Goal: Information Seeking & Learning: Learn about a topic

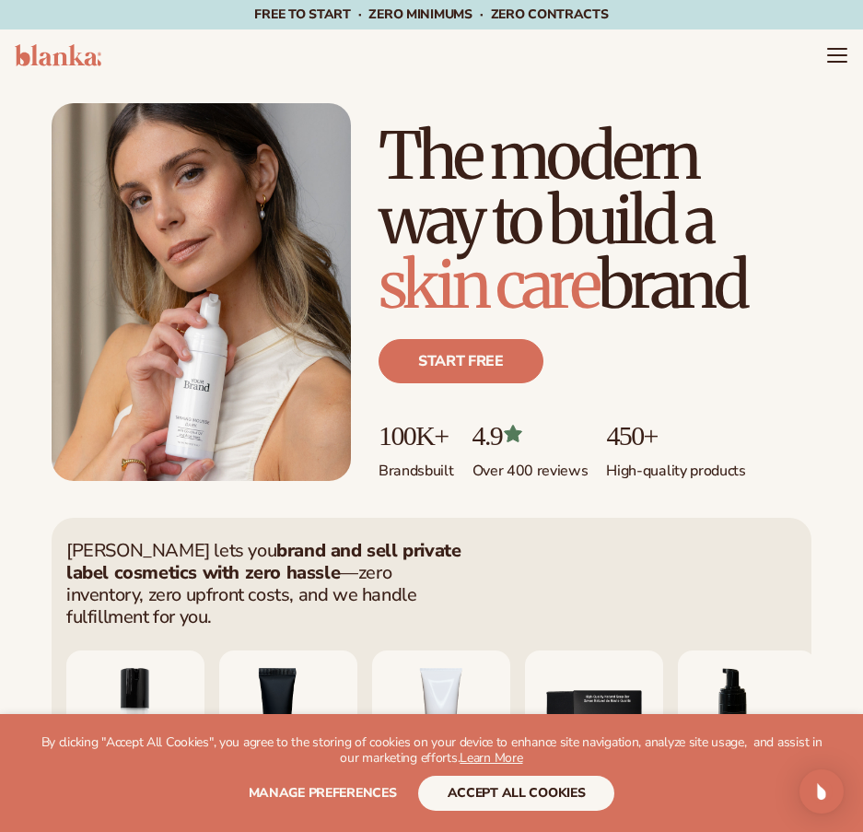
click at [832, 58] on icon "Menu" at bounding box center [837, 55] width 22 height 22
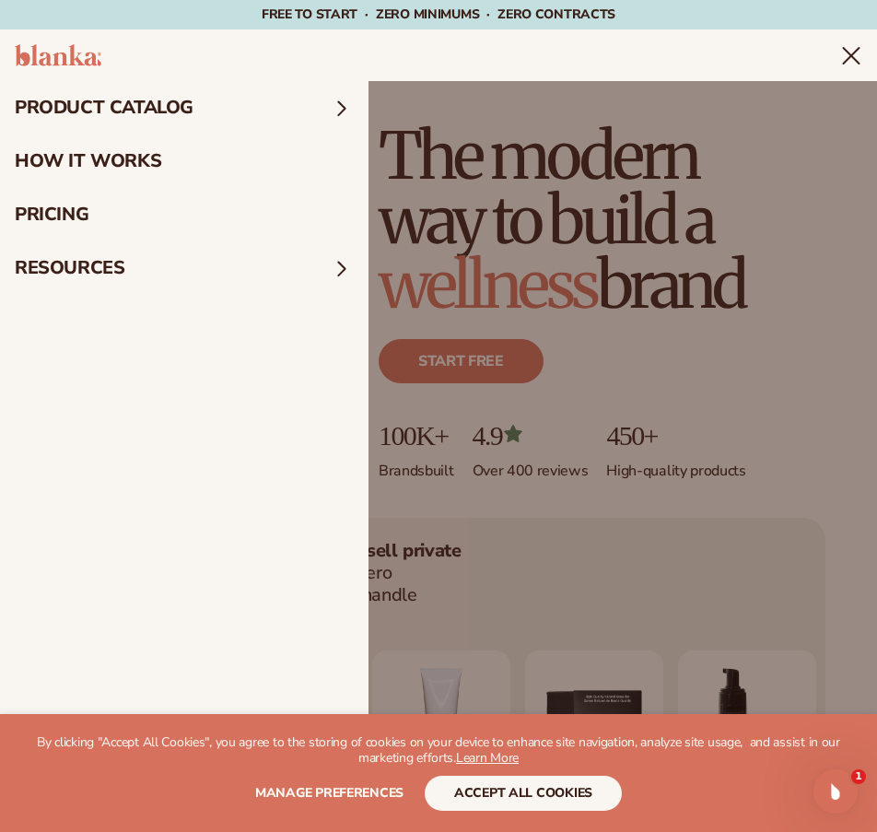
click at [137, 110] on summary "product catalog" at bounding box center [184, 107] width 368 height 53
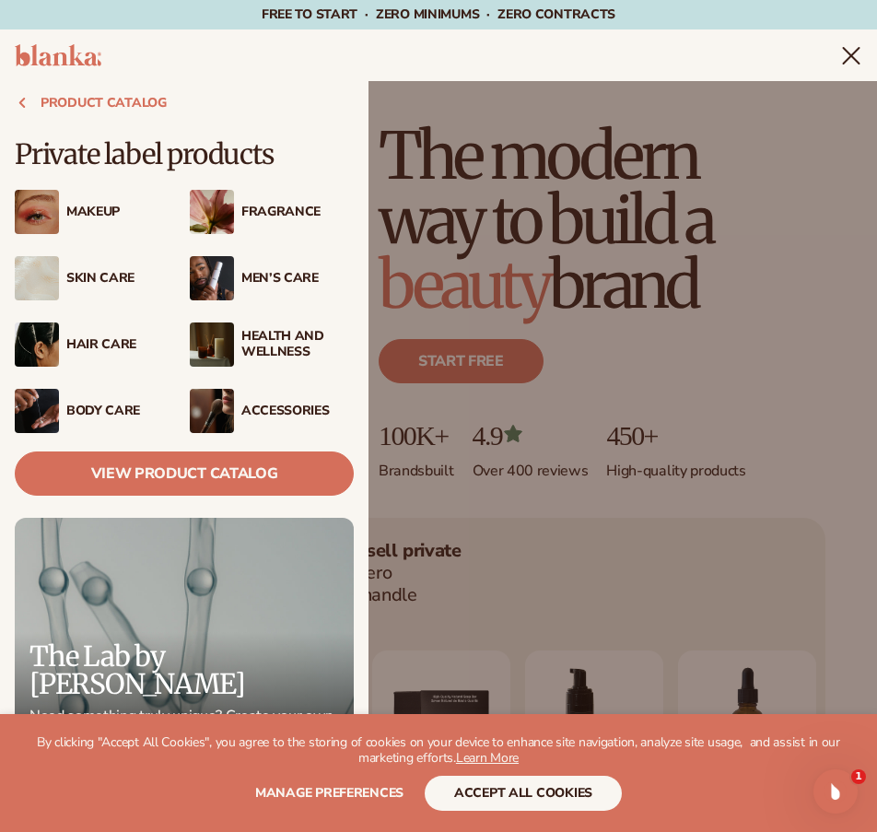
click at [264, 271] on div "Men’s Care" at bounding box center [297, 279] width 112 height 16
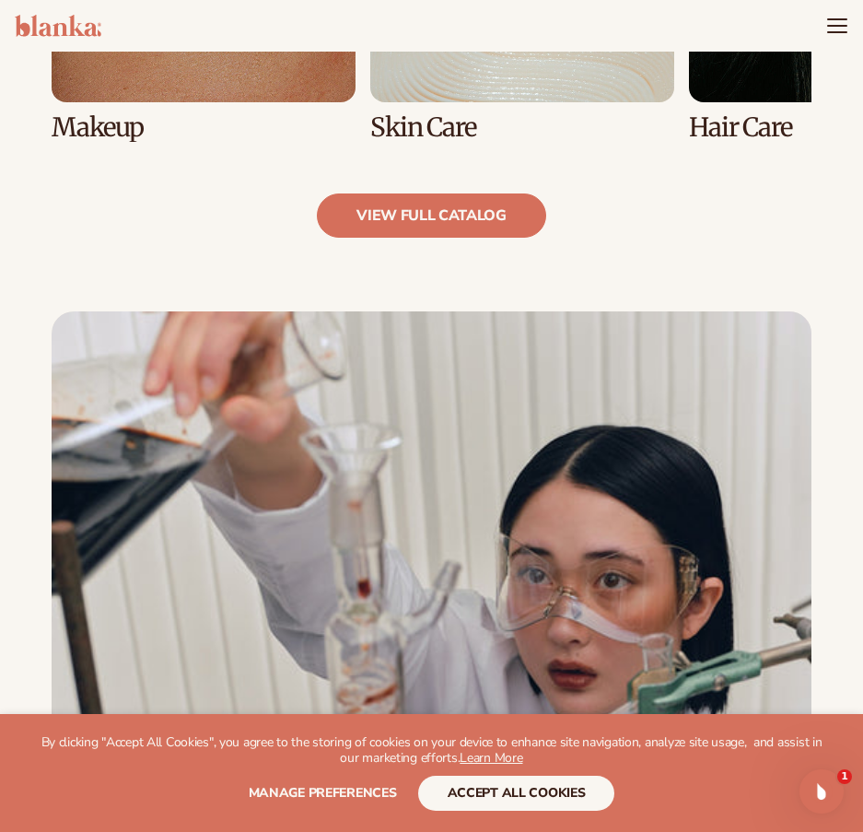
scroll to position [1566, 0]
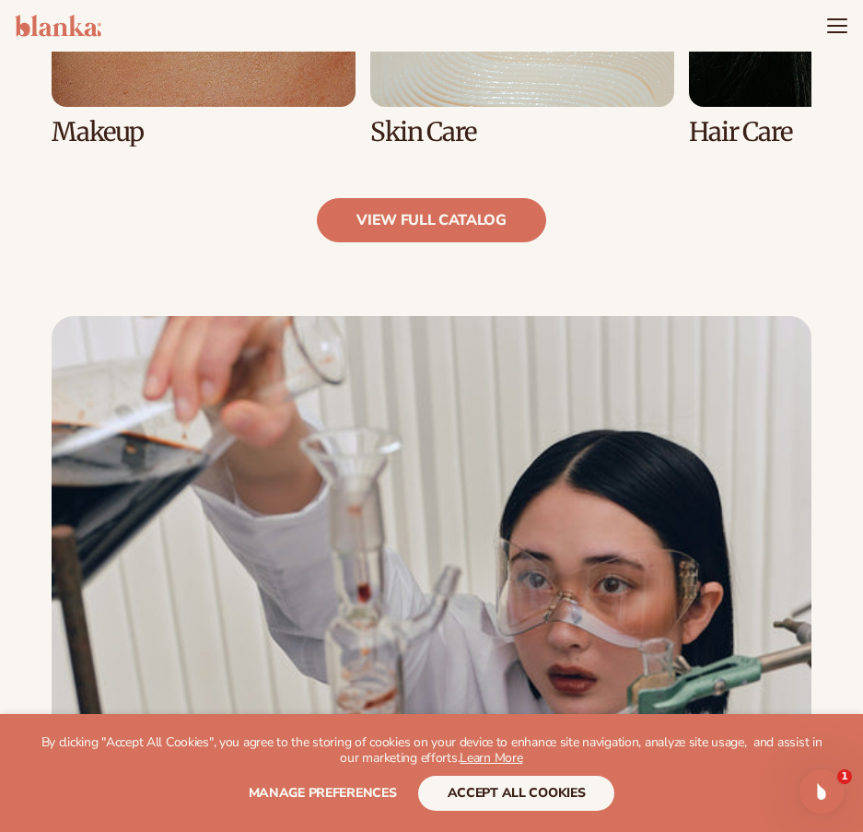
click at [469, 212] on link "view full catalog" at bounding box center [431, 220] width 229 height 44
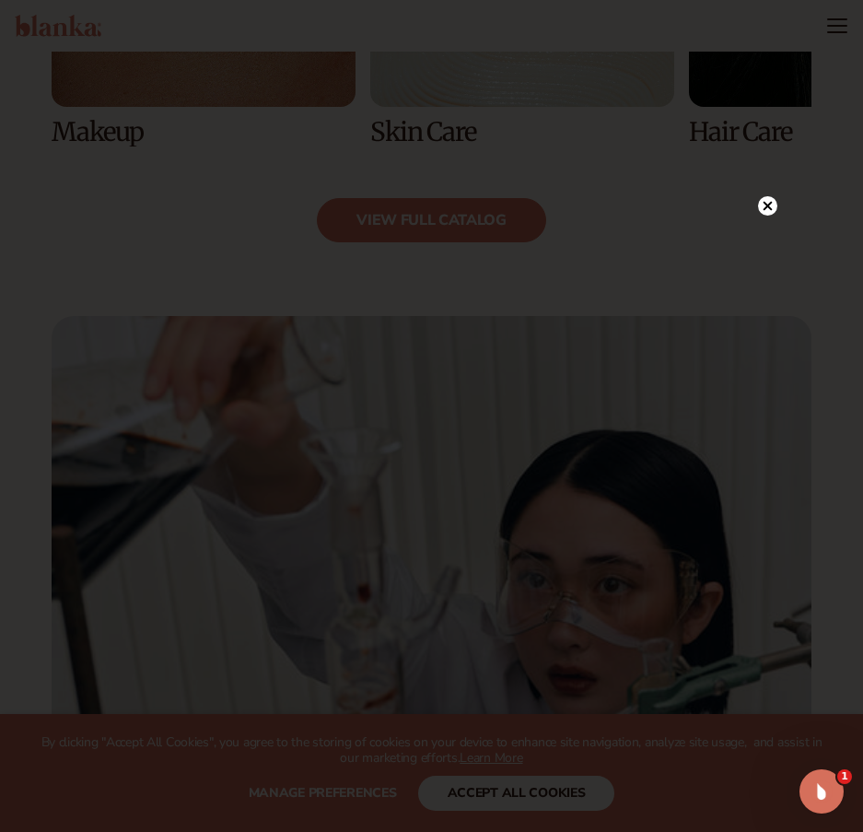
click at [762, 211] on circle at bounding box center [767, 205] width 19 height 19
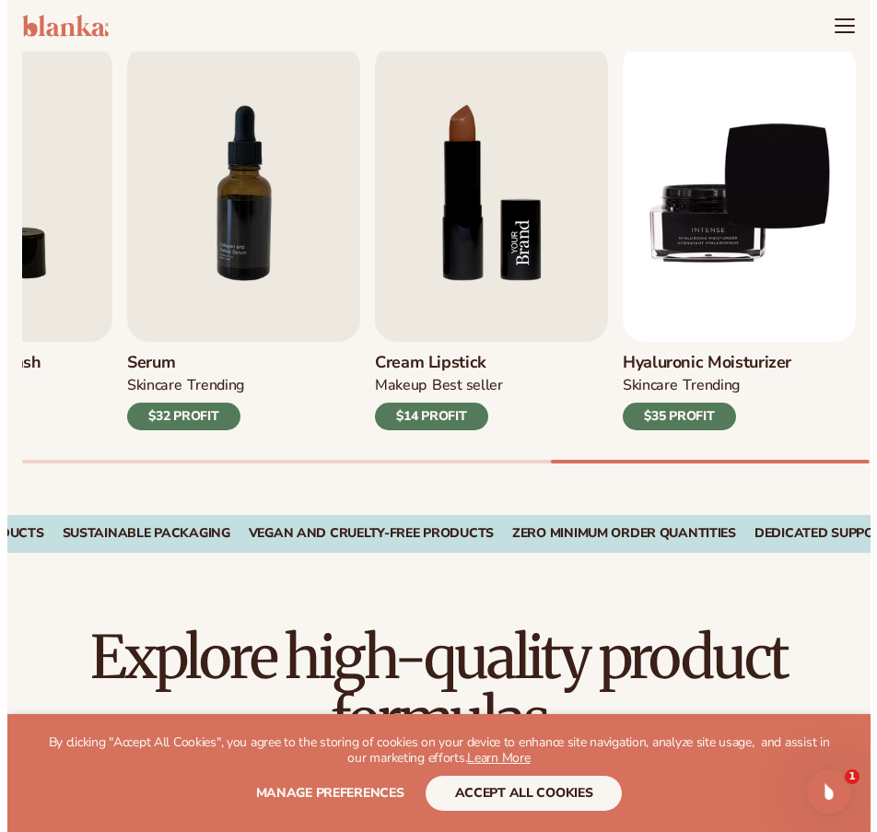
scroll to position [553, 0]
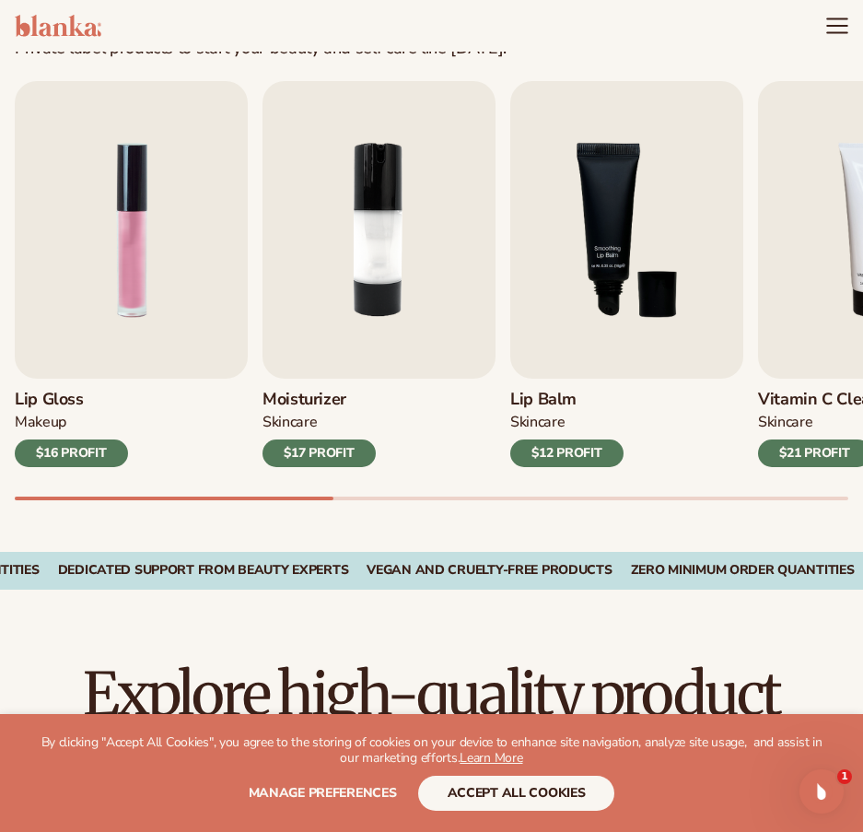
click at [841, 26] on icon "Menu" at bounding box center [836, 26] width 19 height 0
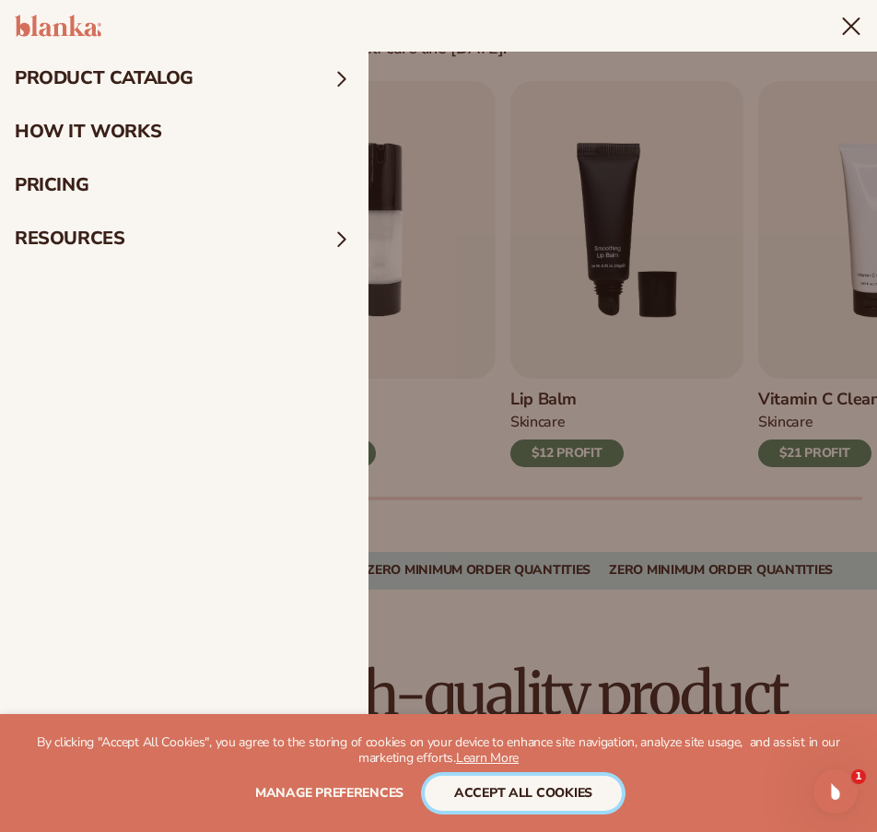
click at [590, 792] on button "accept all cookies" at bounding box center [523, 793] width 197 height 35
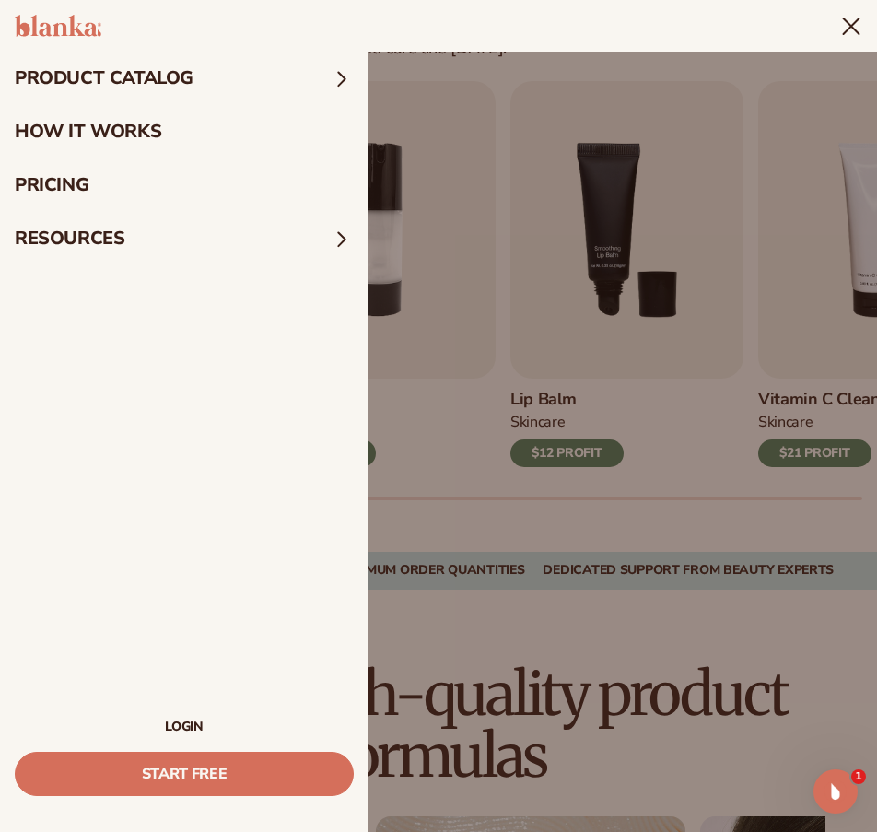
click at [88, 29] on img at bounding box center [58, 26] width 87 height 22
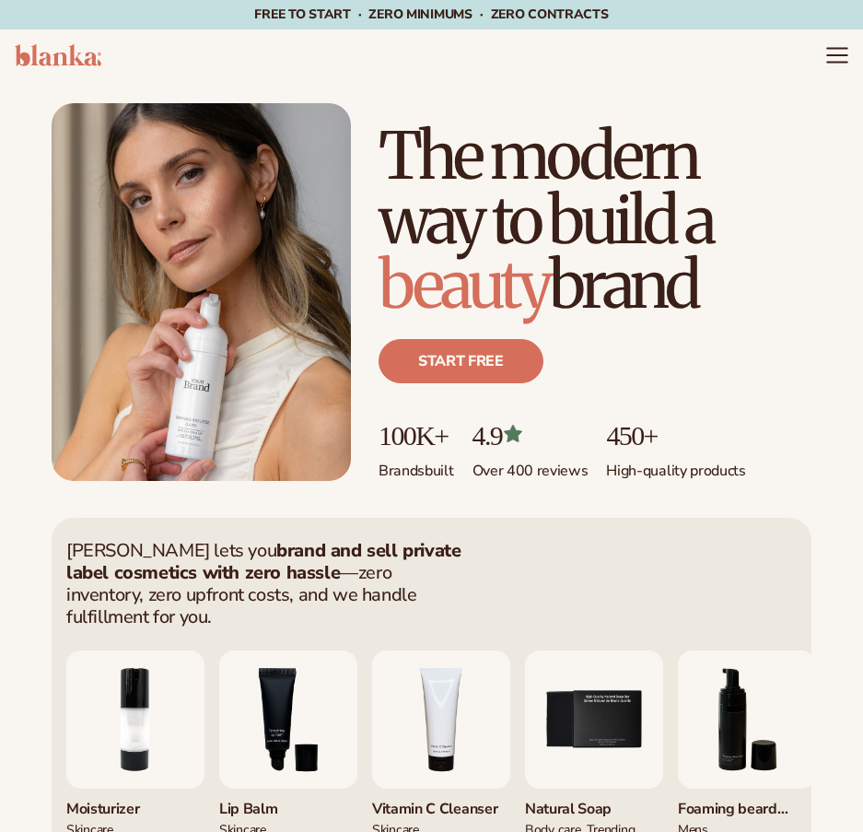
click at [833, 53] on icon "Menu" at bounding box center [837, 55] width 24 height 24
